Goal: Use online tool/utility: Utilize a website feature to perform a specific function

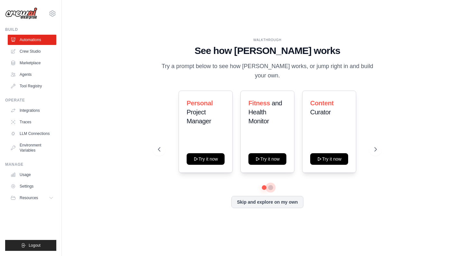
click at [270, 185] on button at bounding box center [270, 187] width 5 height 5
click at [157, 146] on icon at bounding box center [158, 149] width 6 height 6
click at [159, 146] on icon at bounding box center [158, 149] width 6 height 6
click at [373, 146] on icon at bounding box center [376, 149] width 6 height 6
click at [375, 146] on icon at bounding box center [376, 149] width 6 height 6
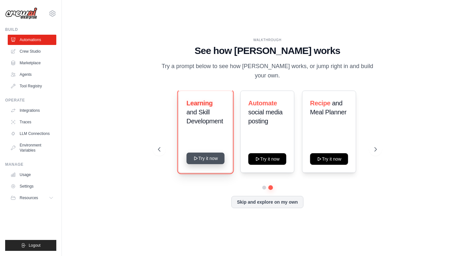
click at [206, 154] on button "Try it now" at bounding box center [206, 159] width 38 height 12
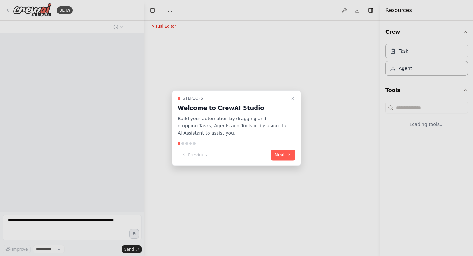
select select "****"
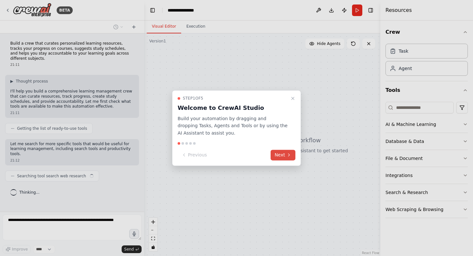
click at [277, 155] on button "Next" at bounding box center [283, 155] width 25 height 11
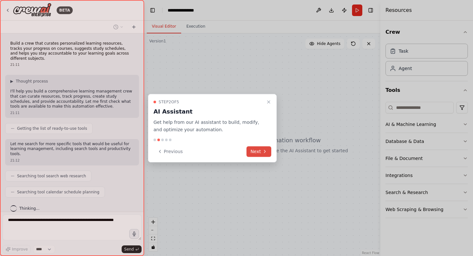
click at [263, 152] on icon at bounding box center [264, 151] width 5 height 5
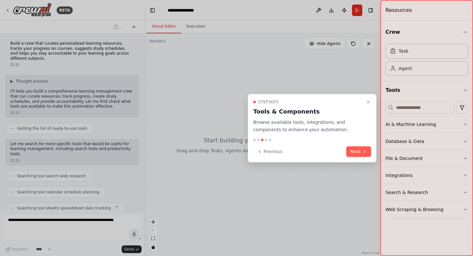
scroll to position [13, 0]
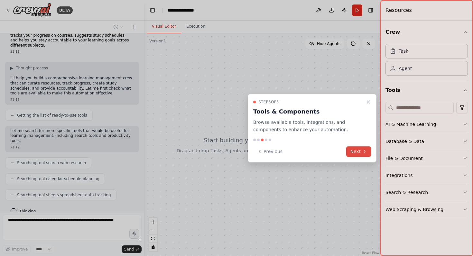
click at [363, 154] on icon at bounding box center [364, 151] width 5 height 5
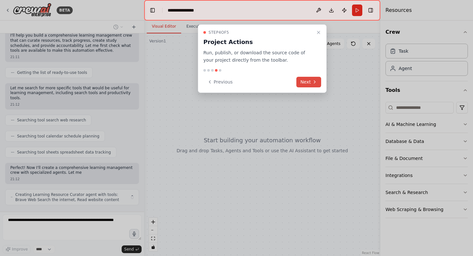
scroll to position [61, 0]
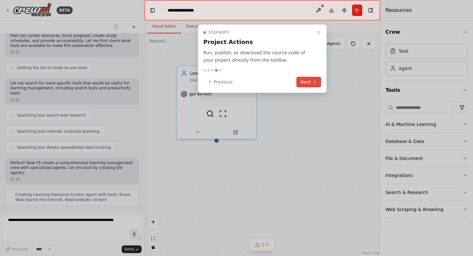
click at [311, 82] on button "Next" at bounding box center [308, 82] width 25 height 11
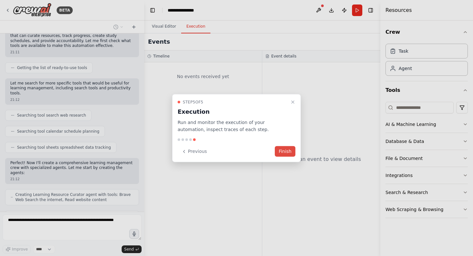
scroll to position [82, 0]
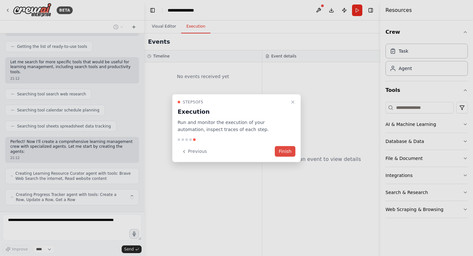
click at [287, 153] on button "Finish" at bounding box center [285, 151] width 21 height 11
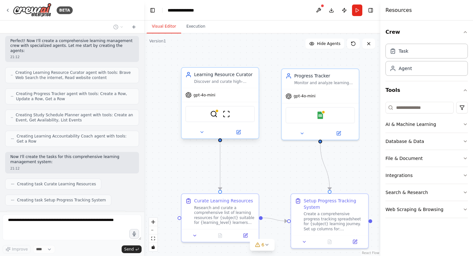
scroll to position [199, 0]
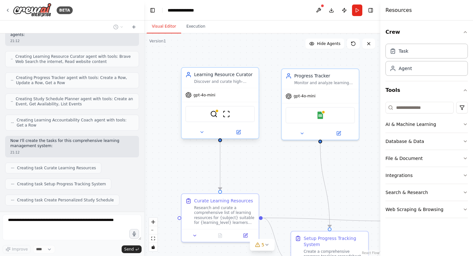
click at [230, 81] on div "Discover and curate high-quality, personalized learning resources for {subject}…" at bounding box center [224, 81] width 61 height 5
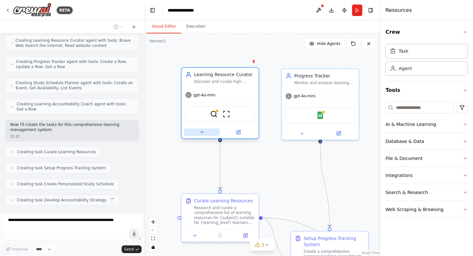
click at [203, 132] on icon at bounding box center [201, 132] width 5 height 5
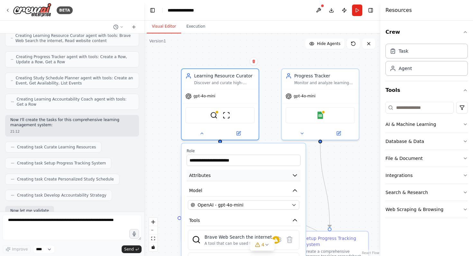
scroll to position [258, 0]
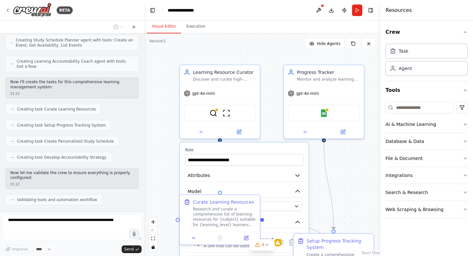
click at [208, 139] on div "**********" at bounding box center [219, 102] width 81 height 75
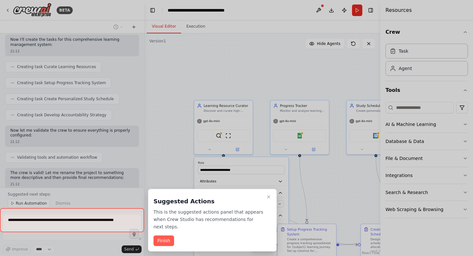
scroll to position [306, 0]
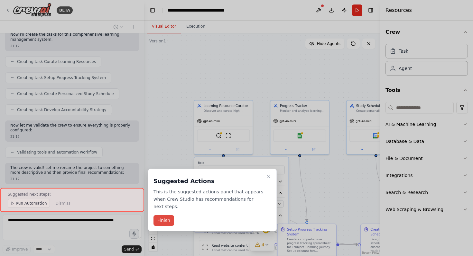
click at [166, 220] on button "Finish" at bounding box center [163, 221] width 21 height 11
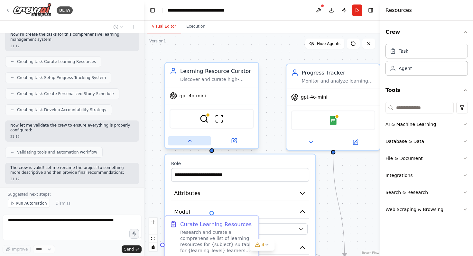
click at [188, 139] on icon at bounding box center [190, 141] width 6 height 6
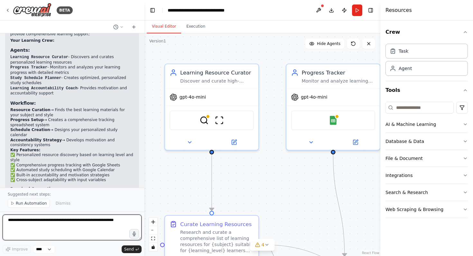
scroll to position [496, 0]
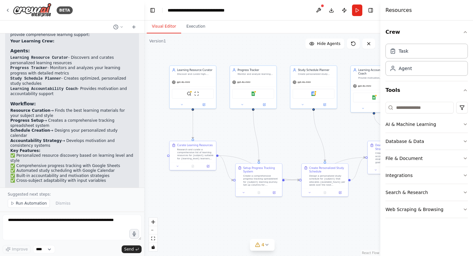
drag, startPoint x: 260, startPoint y: 190, endPoint x: 217, endPoint y: 127, distance: 76.3
click at [217, 127] on div ".deletable-edge-delete-btn { width: 20px; height: 20px; border: 0px solid #ffff…" at bounding box center [262, 144] width 236 height 223
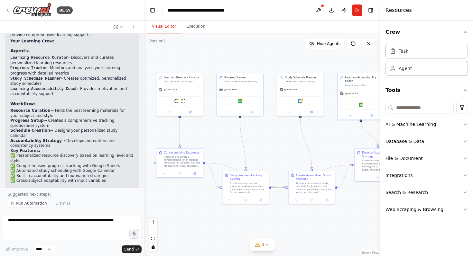
drag, startPoint x: 280, startPoint y: 134, endPoint x: 276, endPoint y: 153, distance: 18.7
click at [276, 152] on div ".deletable-edge-delete-btn { width: 20px; height: 20px; border: 0px solid #ffff…" at bounding box center [262, 144] width 236 height 223
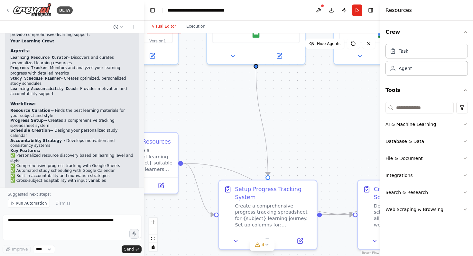
drag, startPoint x: 252, startPoint y: 150, endPoint x: 305, endPoint y: 139, distance: 54.3
click at [305, 139] on div ".deletable-edge-delete-btn { width: 20px; height: 20px; border: 0px solid #ffff…" at bounding box center [262, 144] width 236 height 223
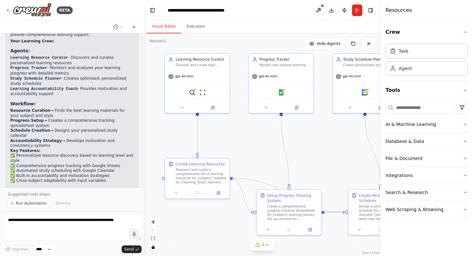
drag, startPoint x: 305, startPoint y: 139, endPoint x: 314, endPoint y: 162, distance: 25.3
click at [314, 162] on div ".deletable-edge-delete-btn { width: 20px; height: 20px; border: 0px solid #ffff…" at bounding box center [262, 144] width 236 height 223
click at [325, 151] on div ".deletable-edge-delete-btn { width: 20px; height: 20px; border: 0px solid #ffff…" at bounding box center [262, 144] width 236 height 223
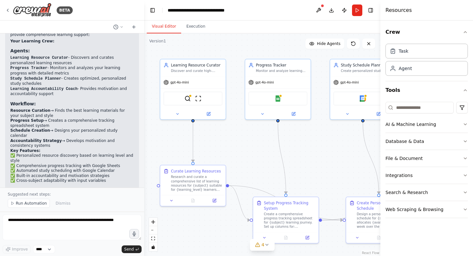
drag, startPoint x: 324, startPoint y: 160, endPoint x: 321, endPoint y: 166, distance: 6.3
click at [321, 166] on div ".deletable-edge-delete-btn { width: 20px; height: 20px; border: 0px solid #ffff…" at bounding box center [262, 144] width 236 height 223
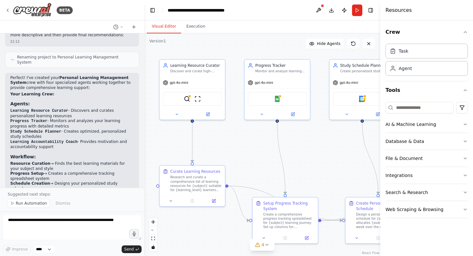
scroll to position [444, 0]
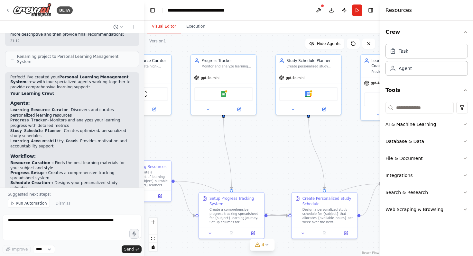
drag, startPoint x: 311, startPoint y: 154, endPoint x: 257, endPoint y: 149, distance: 53.9
click at [257, 149] on div ".deletable-edge-delete-btn { width: 20px; height: 20px; border: 0px solid #ffff…" at bounding box center [262, 144] width 236 height 223
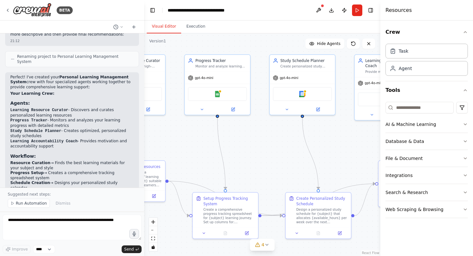
drag, startPoint x: 257, startPoint y: 149, endPoint x: 249, endPoint y: 149, distance: 8.4
click at [249, 149] on div ".deletable-edge-delete-btn { width: 20px; height: 20px; border: 0px solid #ffff…" at bounding box center [262, 144] width 236 height 223
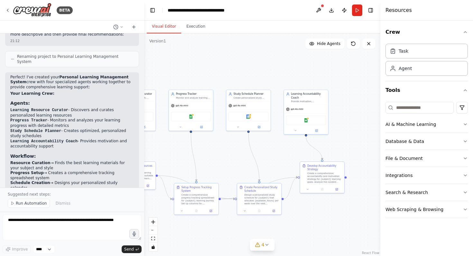
drag, startPoint x: 261, startPoint y: 151, endPoint x: 226, endPoint y: 156, distance: 35.4
click at [226, 156] on div ".deletable-edge-delete-btn { width: 20px; height: 20px; border: 0px solid #ffff…" at bounding box center [262, 144] width 236 height 223
click at [226, 160] on div ".deletable-edge-delete-btn { width: 20px; height: 20px; border: 0px solid #ffff…" at bounding box center [262, 144] width 236 height 223
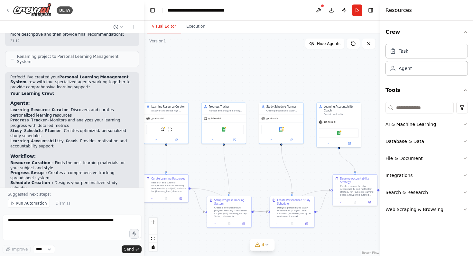
drag, startPoint x: 226, startPoint y: 160, endPoint x: 259, endPoint y: 173, distance: 35.2
click at [259, 173] on div ".deletable-edge-delete-btn { width: 20px; height: 20px; border: 0px solid #ffff…" at bounding box center [262, 144] width 236 height 223
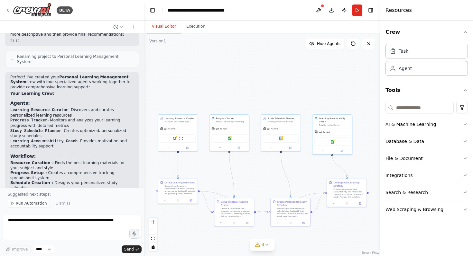
drag, startPoint x: 259, startPoint y: 173, endPoint x: 261, endPoint y: 177, distance: 4.9
click at [261, 177] on div ".deletable-edge-delete-btn { width: 20px; height: 20px; border: 0px solid #ffff…" at bounding box center [262, 144] width 236 height 223
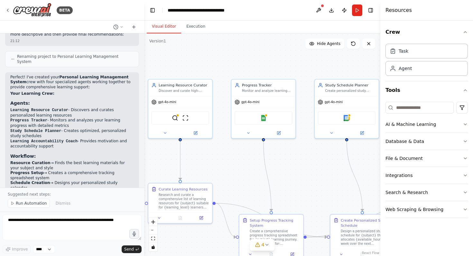
drag, startPoint x: 235, startPoint y: 175, endPoint x: 288, endPoint y: 179, distance: 53.2
click at [288, 179] on div ".deletable-edge-delete-btn { width: 20px; height: 20px; border: 0px solid #ffff…" at bounding box center [262, 144] width 236 height 223
drag, startPoint x: 266, startPoint y: 175, endPoint x: 206, endPoint y: 174, distance: 60.2
click at [206, 174] on div ".deletable-edge-delete-btn { width: 20px; height: 20px; border: 0px solid #ffff…" at bounding box center [262, 144] width 236 height 223
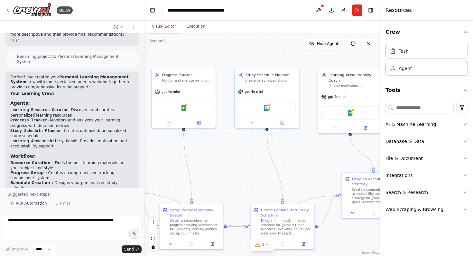
drag, startPoint x: 286, startPoint y: 176, endPoint x: 204, endPoint y: 166, distance: 82.1
click at [204, 166] on div ".deletable-edge-delete-btn { width: 20px; height: 20px; border: 0px solid #ffff…" at bounding box center [262, 144] width 236 height 223
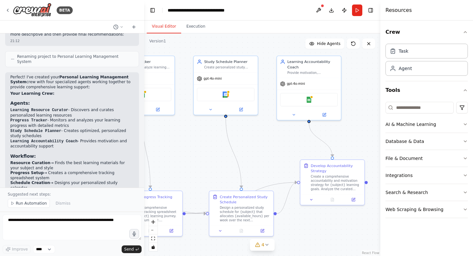
drag, startPoint x: 243, startPoint y: 167, endPoint x: 203, endPoint y: 154, distance: 41.4
click at [203, 154] on div ".deletable-edge-delete-btn { width: 20px; height: 20px; border: 0px solid #ffff…" at bounding box center [262, 144] width 236 height 223
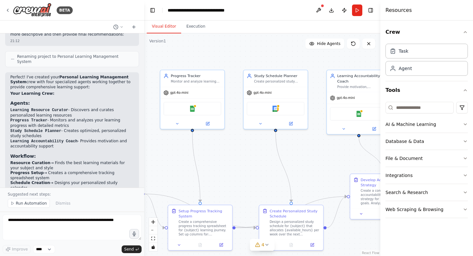
drag, startPoint x: 280, startPoint y: 161, endPoint x: 332, endPoint y: 176, distance: 54.7
click at [333, 176] on div ".deletable-edge-delete-btn { width: 20px; height: 20px; border: 0px solid #ffff…" at bounding box center [262, 144] width 236 height 223
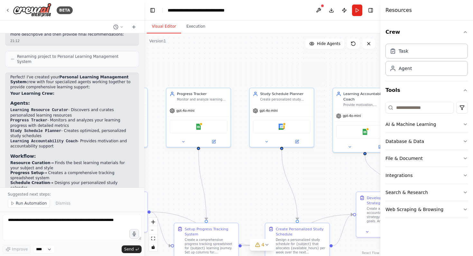
drag, startPoint x: 256, startPoint y: 168, endPoint x: 259, endPoint y: 185, distance: 17.6
click at [259, 185] on div ".deletable-edge-delete-btn { width: 20px; height: 20px; border: 0px solid #ffff…" at bounding box center [262, 144] width 236 height 223
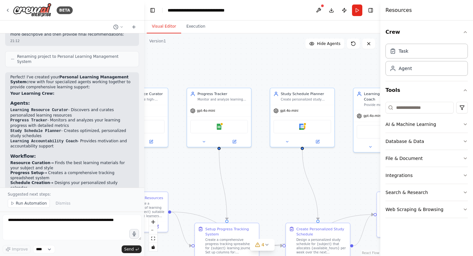
drag, startPoint x: 235, startPoint y: 169, endPoint x: 256, endPoint y: 169, distance: 20.9
click at [256, 169] on div ".deletable-edge-delete-btn { width: 20px; height: 20px; border: 0px solid #ffff…" at bounding box center [262, 144] width 236 height 223
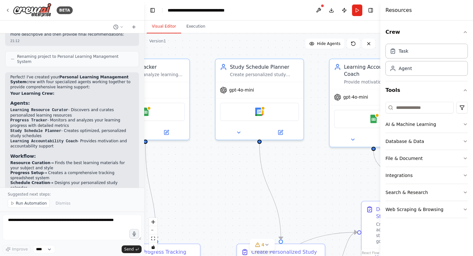
drag, startPoint x: 272, startPoint y: 169, endPoint x: 211, endPoint y: 170, distance: 61.1
click at [211, 170] on div ".deletable-edge-delete-btn { width: 20px; height: 20px; border: 0px solid #ffff…" at bounding box center [262, 144] width 236 height 223
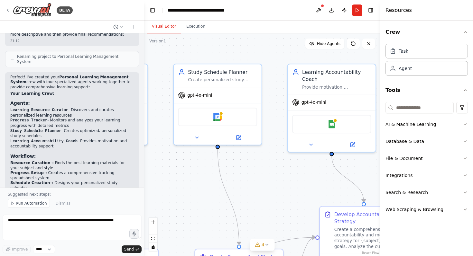
drag, startPoint x: 243, startPoint y: 176, endPoint x: 201, endPoint y: 180, distance: 42.4
click at [201, 180] on div ".deletable-edge-delete-btn { width: 20px; height: 20px; border: 0px solid #ffff…" at bounding box center [262, 144] width 236 height 223
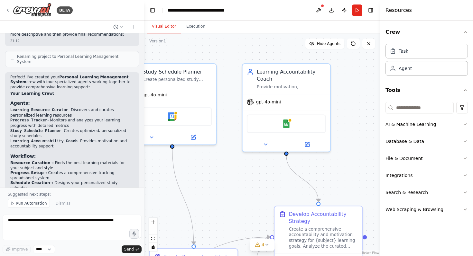
drag, startPoint x: 245, startPoint y: 181, endPoint x: 200, endPoint y: 181, distance: 45.0
click at [200, 181] on div ".deletable-edge-delete-btn { width: 20px; height: 20px; border: 0px solid #ffff…" at bounding box center [262, 144] width 236 height 223
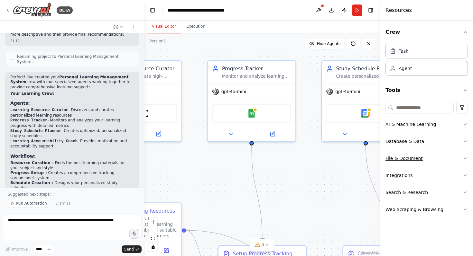
drag, startPoint x: 214, startPoint y: 160, endPoint x: 443, endPoint y: 158, distance: 229.1
click at [443, 158] on div "BETA Build a crew that curates personalized learning resources, tracks your pro…" at bounding box center [236, 128] width 473 height 256
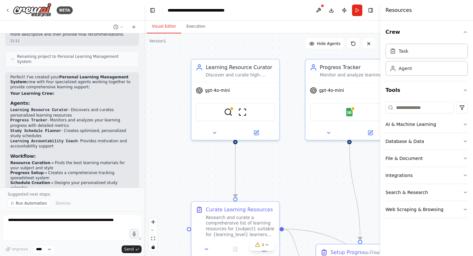
drag, startPoint x: 300, startPoint y: 167, endPoint x: 362, endPoint y: 165, distance: 61.2
click at [362, 165] on div ".deletable-edge-delete-btn { width: 20px; height: 20px; border: 0px solid #ffff…" at bounding box center [262, 144] width 236 height 223
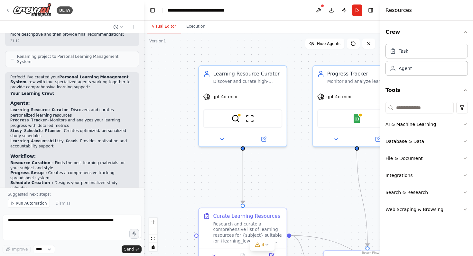
drag, startPoint x: 323, startPoint y: 192, endPoint x: 331, endPoint y: 198, distance: 10.5
click at [331, 198] on div ".deletable-edge-delete-btn { width: 20px; height: 20px; border: 0px solid #ffff…" at bounding box center [262, 144] width 236 height 223
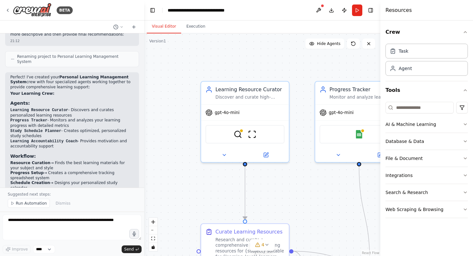
drag, startPoint x: 278, startPoint y: 170, endPoint x: 280, endPoint y: 184, distance: 14.0
click at [280, 184] on div ".deletable-edge-delete-btn { width: 20px; height: 20px; border: 0px solid #ffff…" at bounding box center [262, 144] width 236 height 223
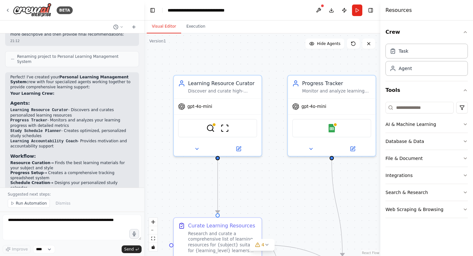
drag, startPoint x: 288, startPoint y: 189, endPoint x: 262, endPoint y: 183, distance: 27.2
click at [262, 183] on div ".deletable-edge-delete-btn { width: 20px; height: 20px; border: 0px solid #ffff…" at bounding box center [262, 144] width 236 height 223
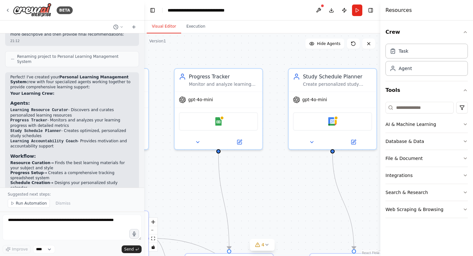
drag, startPoint x: 271, startPoint y: 181, endPoint x: 141, endPoint y: 174, distance: 130.1
click at [141, 174] on div "BETA Build a crew that curates personalized learning resources, tracks your pro…" at bounding box center [236, 128] width 473 height 256
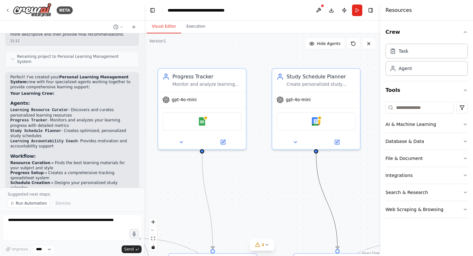
drag, startPoint x: 319, startPoint y: 191, endPoint x: 201, endPoint y: 200, distance: 118.4
click at [201, 200] on div ".deletable-edge-delete-btn { width: 20px; height: 20px; border: 0px solid #ffff…" at bounding box center [262, 144] width 236 height 223
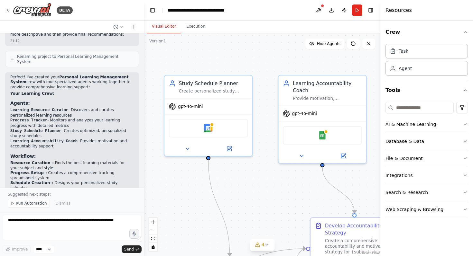
drag, startPoint x: 273, startPoint y: 185, endPoint x: 181, endPoint y: 191, distance: 92.6
click at [166, 191] on div ".deletable-edge-delete-btn { width: 20px; height: 20px; border: 0px solid #ffff…" at bounding box center [262, 144] width 236 height 223
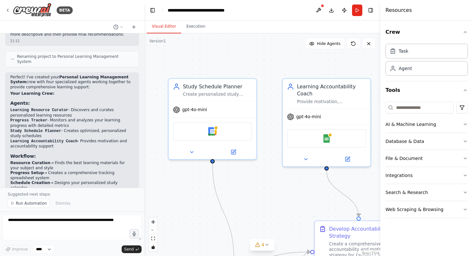
drag, startPoint x: 263, startPoint y: 187, endPoint x: 274, endPoint y: 191, distance: 11.7
click at [274, 191] on div ".deletable-edge-delete-btn { width: 20px; height: 20px; border: 0px solid #ffff…" at bounding box center [262, 144] width 236 height 223
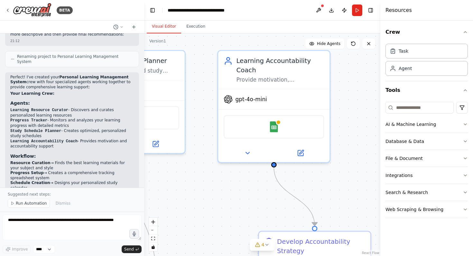
drag, startPoint x: 274, startPoint y: 189, endPoint x: 199, endPoint y: 190, distance: 75.0
click at [199, 190] on div ".deletable-edge-delete-btn { width: 20px; height: 20px; border: 0px solid #ffff…" at bounding box center [262, 144] width 236 height 223
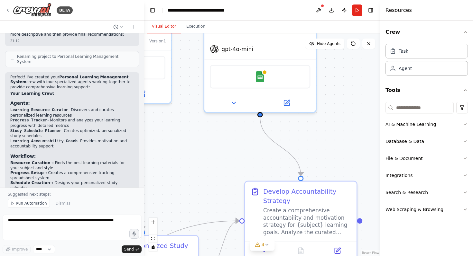
drag, startPoint x: 212, startPoint y: 196, endPoint x: 198, endPoint y: 147, distance: 51.0
click at [198, 147] on div ".deletable-edge-delete-btn { width: 20px; height: 20px; border: 0px solid #ffff…" at bounding box center [262, 144] width 236 height 223
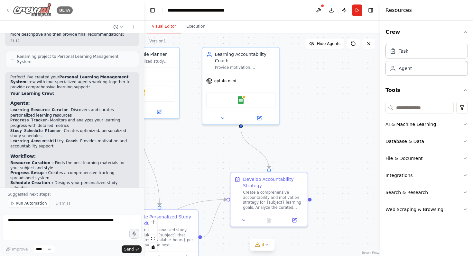
click at [8, 8] on icon at bounding box center [7, 10] width 5 height 5
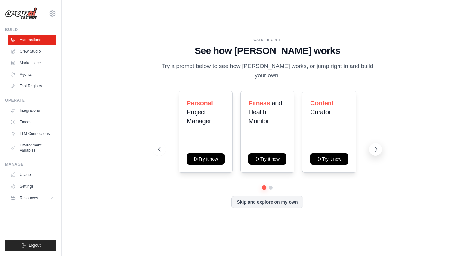
click at [375, 146] on icon at bounding box center [376, 149] width 6 height 6
click at [370, 143] on button at bounding box center [375, 149] width 13 height 13
click at [374, 143] on button at bounding box center [375, 149] width 13 height 13
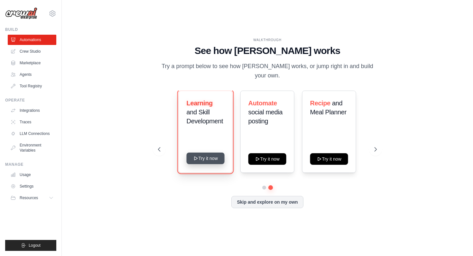
click at [198, 156] on icon at bounding box center [195, 158] width 5 height 5
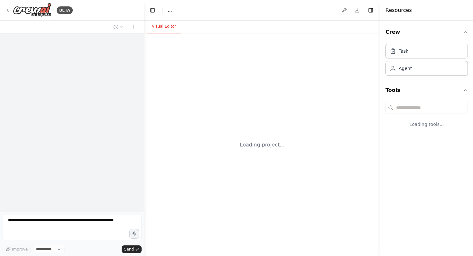
select select "****"
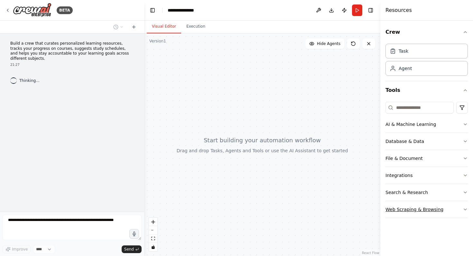
click at [450, 207] on button "Web Scraping & Browsing" at bounding box center [426, 209] width 82 height 17
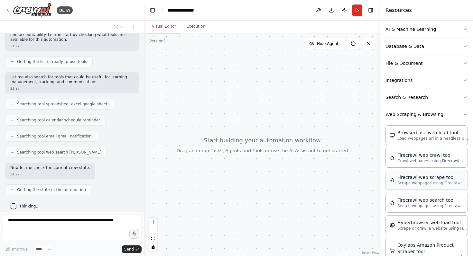
scroll to position [77, 0]
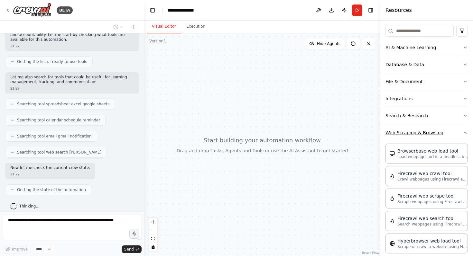
click at [442, 129] on button "Web Scraping & Browsing" at bounding box center [426, 132] width 82 height 17
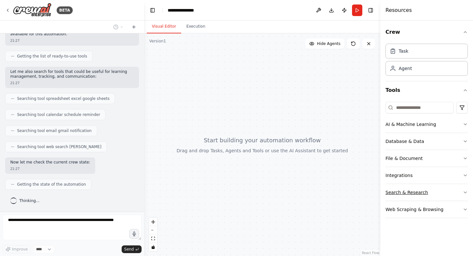
click at [436, 189] on button "Search & Research" at bounding box center [426, 192] width 82 height 17
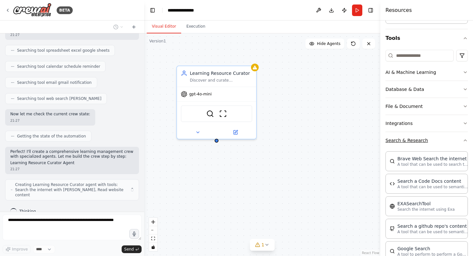
scroll to position [55, 0]
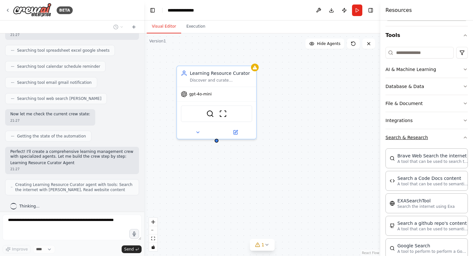
click at [438, 141] on button "Search & Research" at bounding box center [426, 137] width 82 height 17
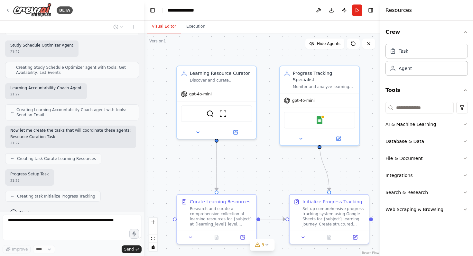
scroll to position [330, 0]
